Goal: Information Seeking & Learning: Check status

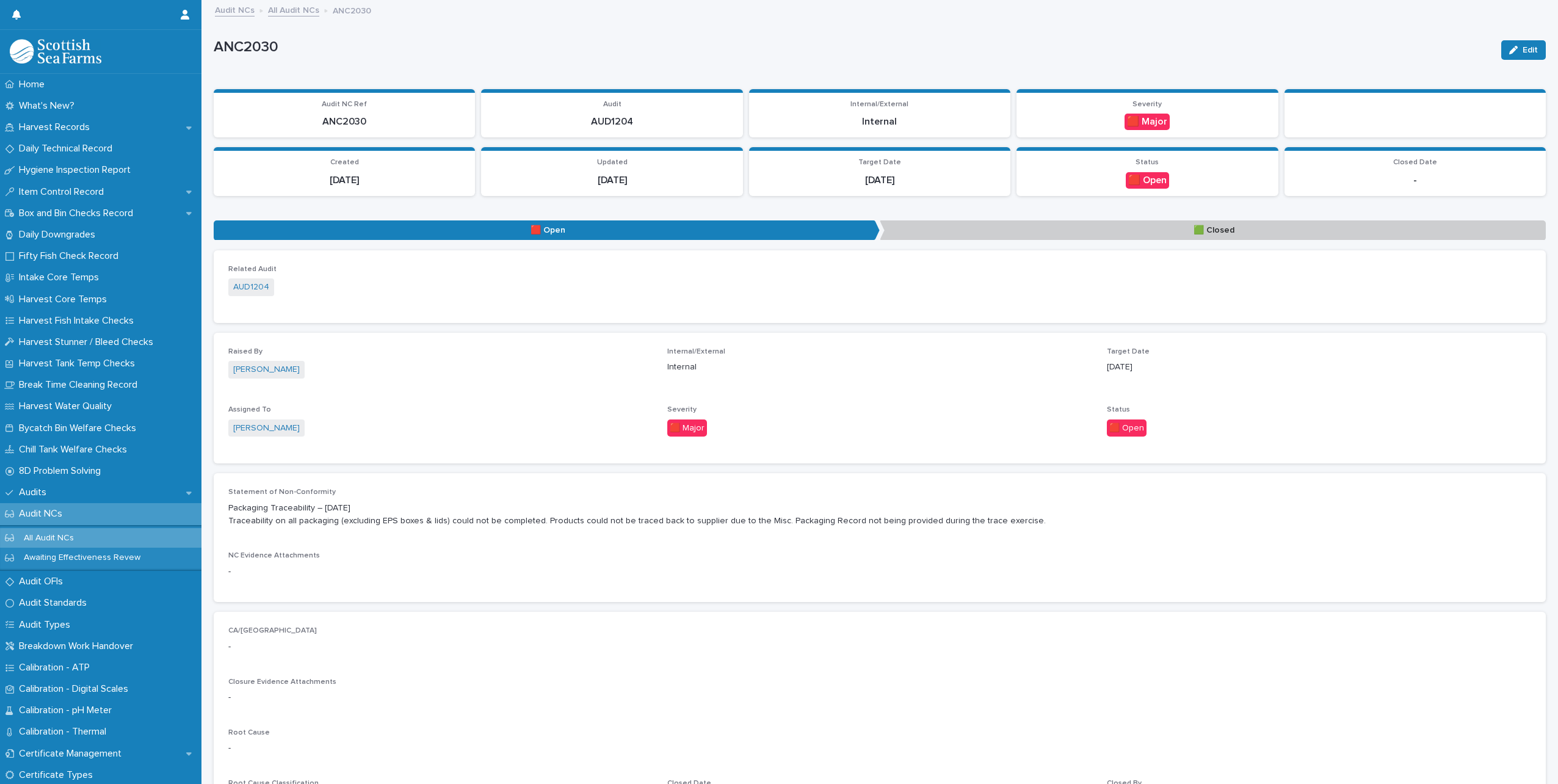
click at [300, 9] on link "All Audit NCs" at bounding box center [293, 9] width 51 height 14
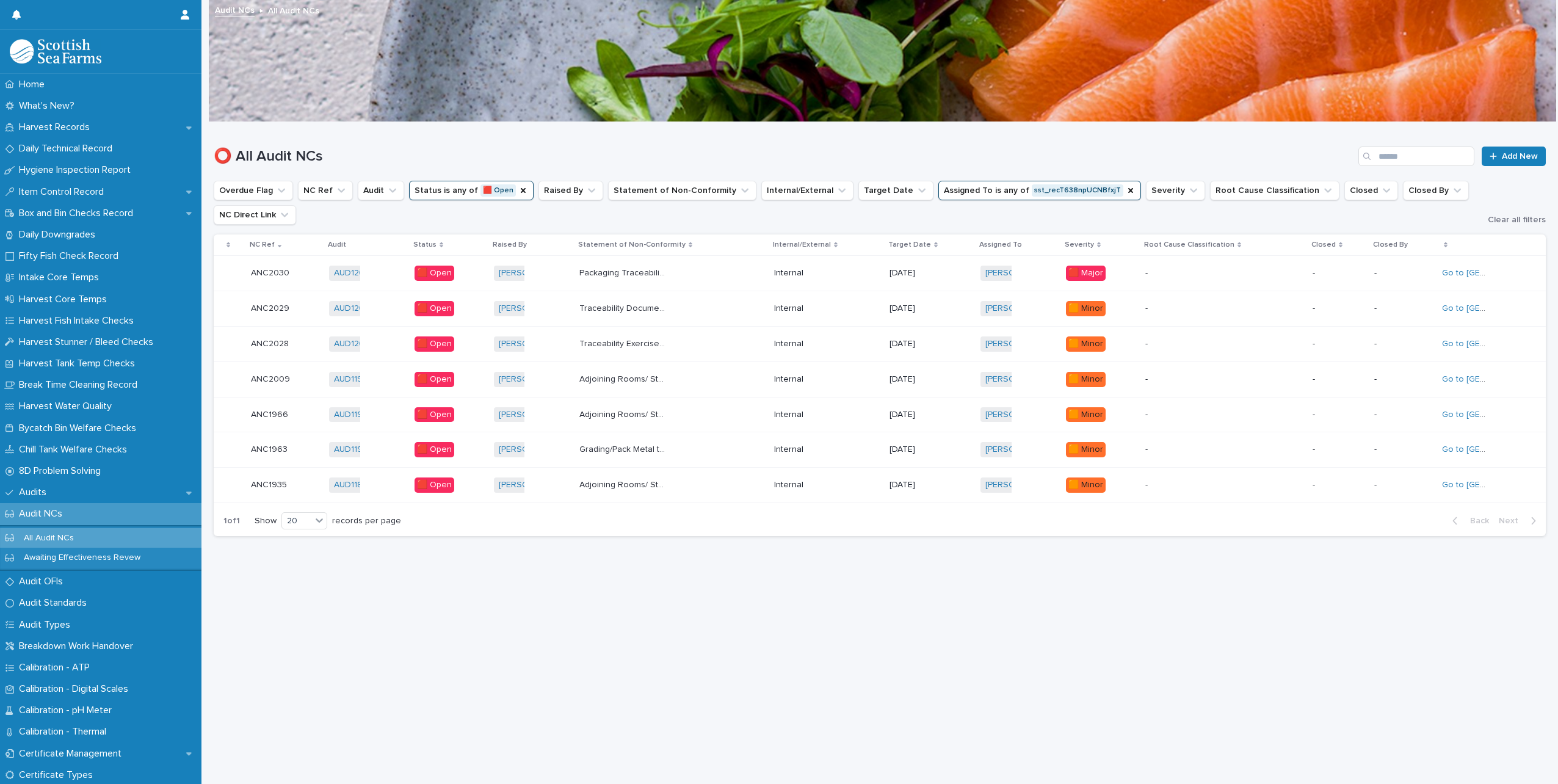
click at [636, 338] on p "Traceability Exercise – [DATE] LR trace started at 10am, not all documents were…" at bounding box center [624, 343] width 90 height 13
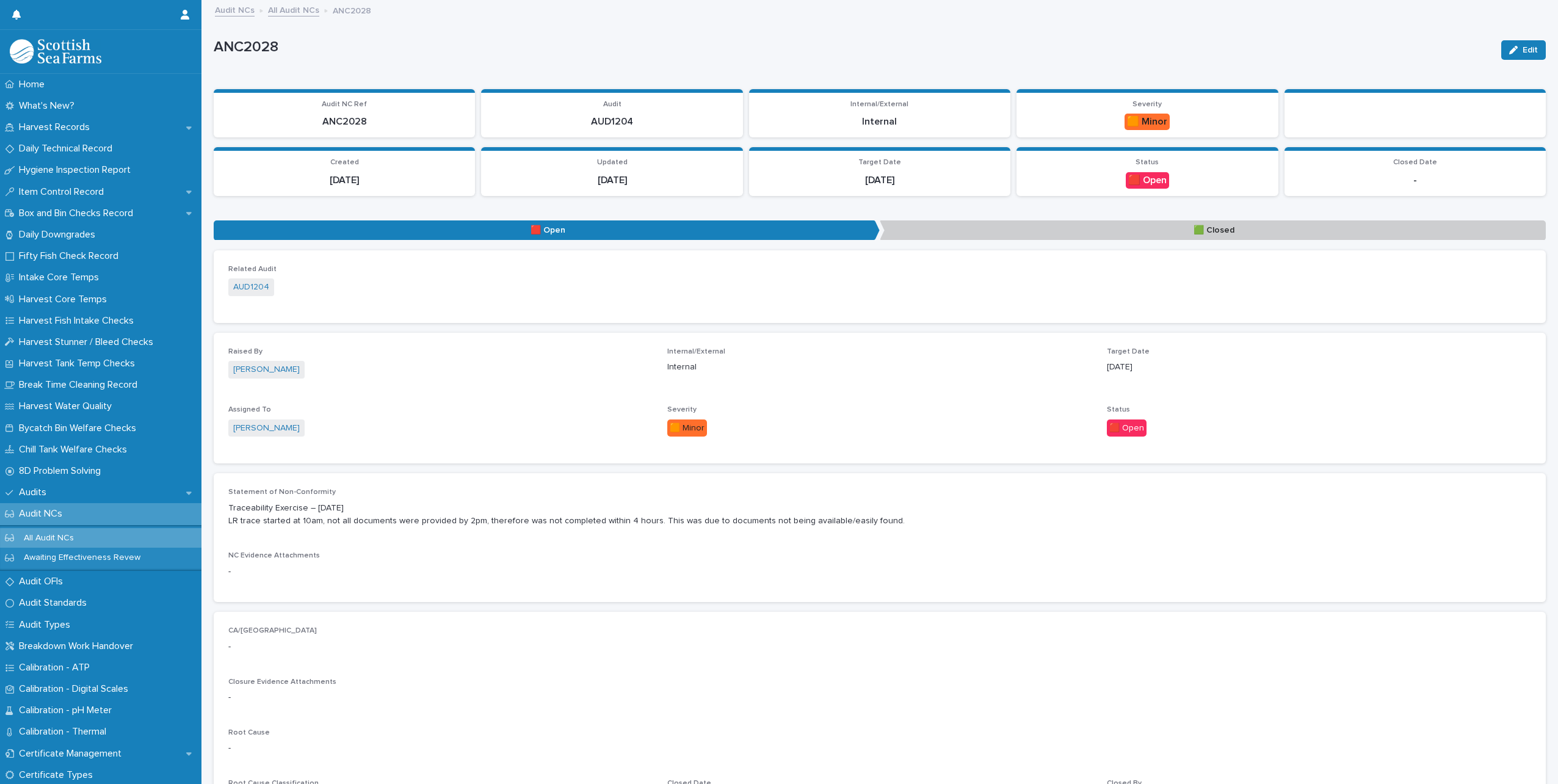
click at [285, 13] on link "All Audit NCs" at bounding box center [293, 9] width 51 height 14
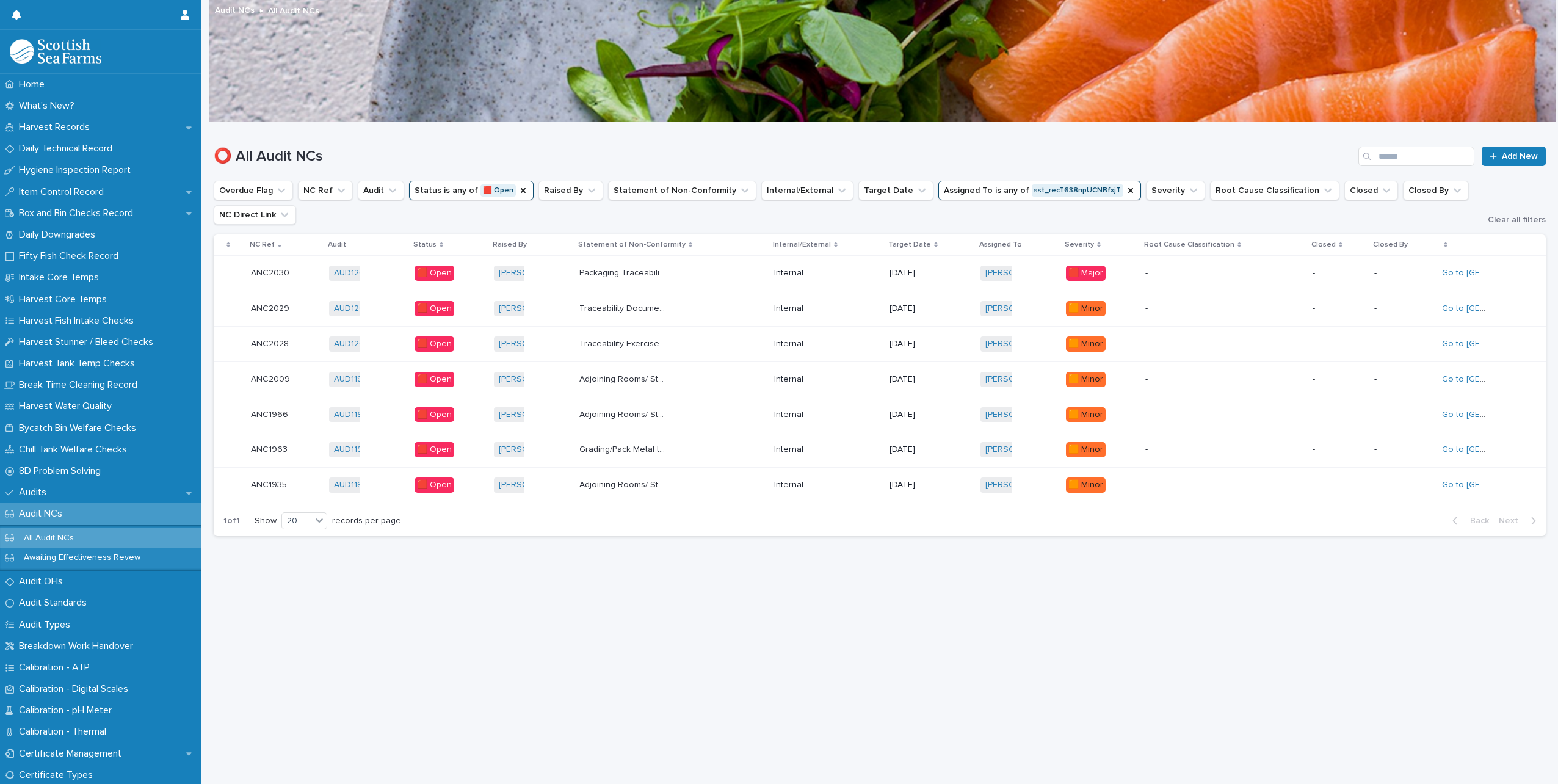
click at [646, 304] on p "Traceability Documents – [DATE] Some documents not provided due to not being av…" at bounding box center [624, 307] width 90 height 13
